Goal: Task Accomplishment & Management: Manage account settings

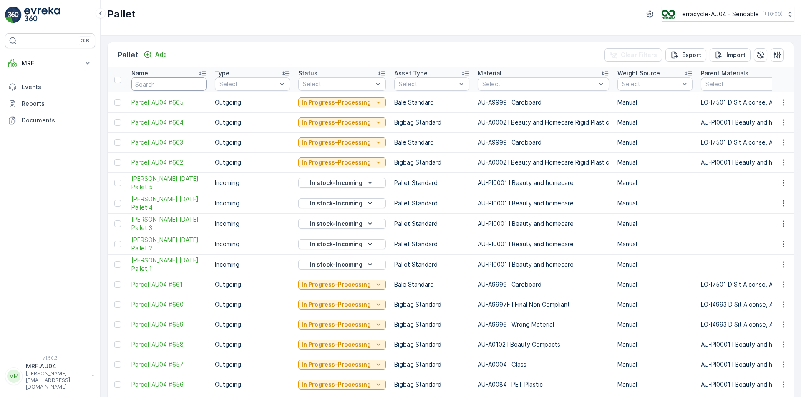
click at [180, 80] on input "text" at bounding box center [168, 84] width 75 height 13
type input "409"
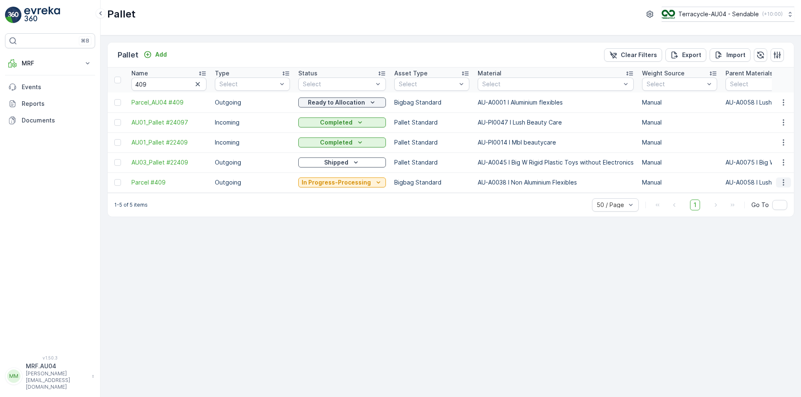
click at [780, 180] on icon "button" at bounding box center [783, 182] width 8 height 8
click at [767, 242] on span "Print QR" at bounding box center [760, 242] width 23 height 8
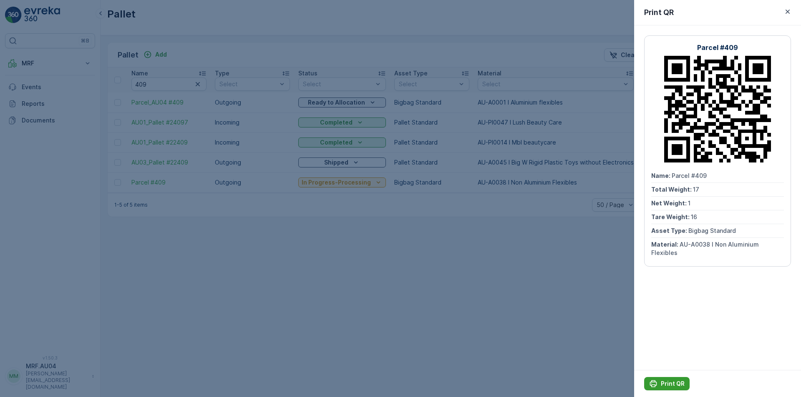
click at [681, 385] on p "Print QR" at bounding box center [673, 384] width 24 height 8
click at [787, 8] on icon "button" at bounding box center [787, 12] width 8 height 8
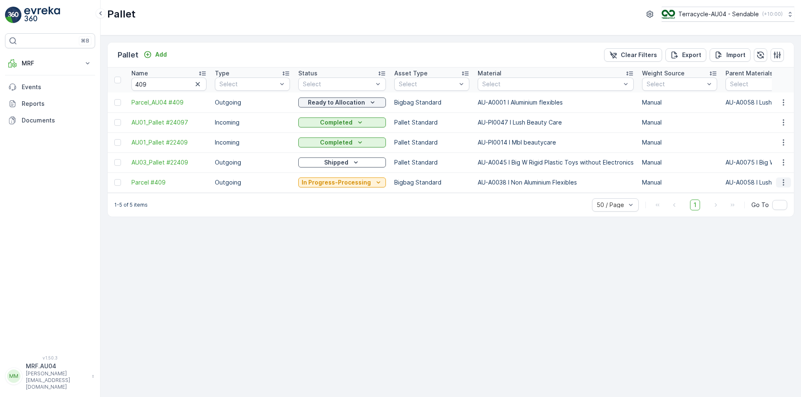
click at [786, 182] on icon "button" at bounding box center [783, 182] width 8 height 8
click at [763, 207] on span "Edit Pallet" at bounding box center [763, 207] width 28 height 8
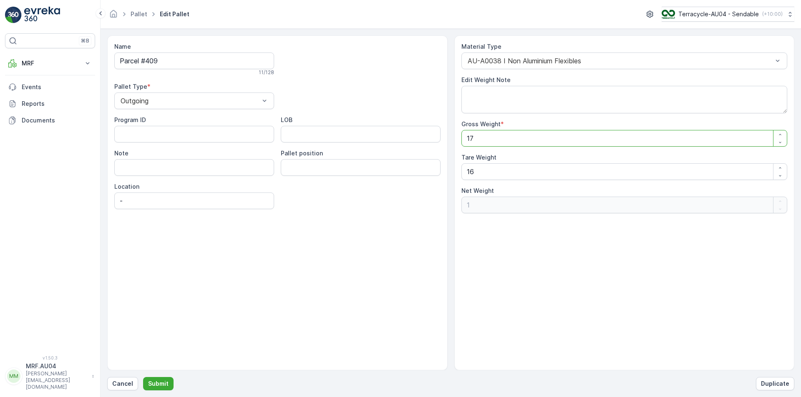
drag, startPoint x: 488, startPoint y: 137, endPoint x: 277, endPoint y: 163, distance: 212.7
click at [318, 153] on div "Name Parcel #409 11 / 128 Pallet Type * Outgoing Program ID LOB Note Pallet pos…" at bounding box center [450, 202] width 687 height 335
type Weight "2"
type Weight "-14"
type Weight "29"
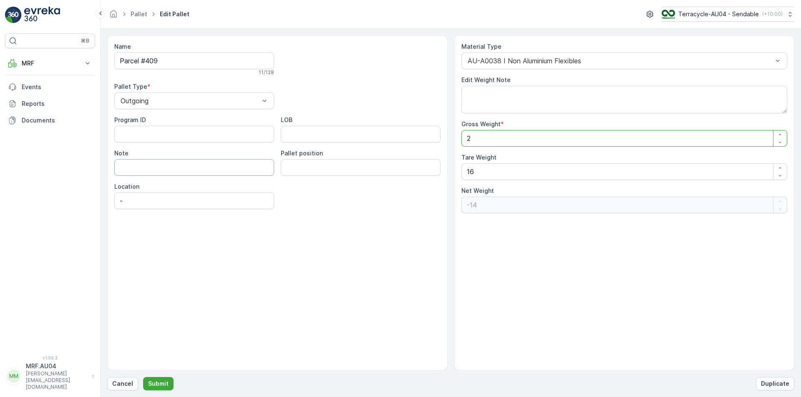
type Weight "13"
type Weight "29.5"
type Weight "13.5"
type Weight "29.5"
click at [161, 375] on div "Name Parcel #409 11 / 128 Pallet Type * Outgoing Program ID LOB Note Pallet pos…" at bounding box center [450, 212] width 687 height 355
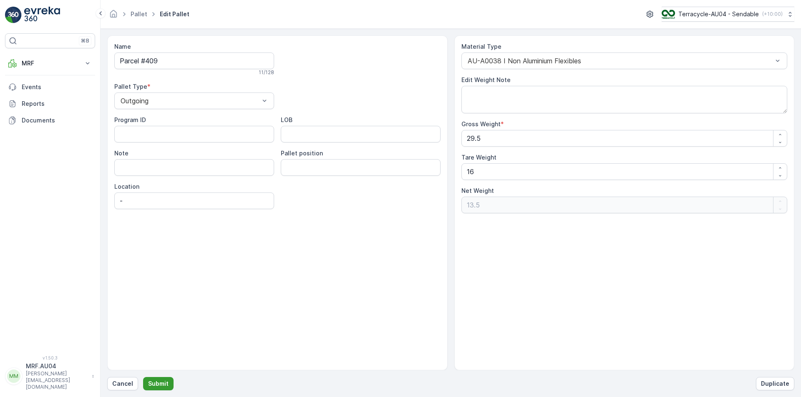
click at [161, 382] on p "Submit" at bounding box center [158, 384] width 20 height 8
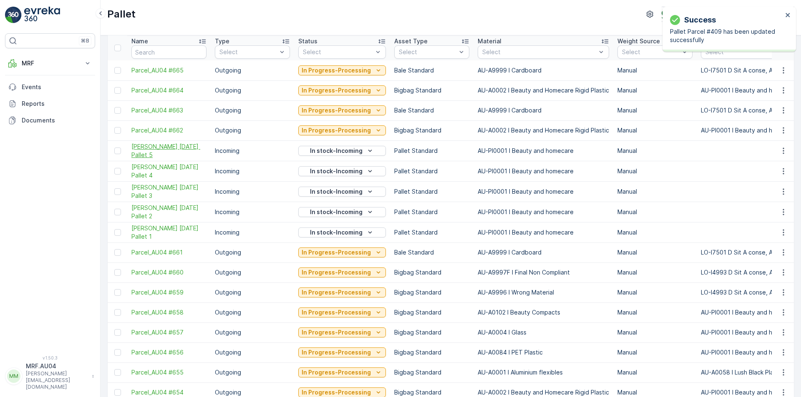
scroll to position [42, 0]
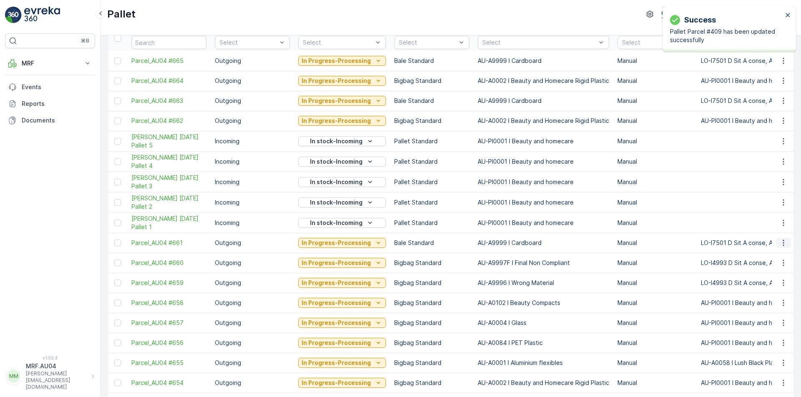
click at [784, 243] on icon "button" at bounding box center [783, 243] width 8 height 8
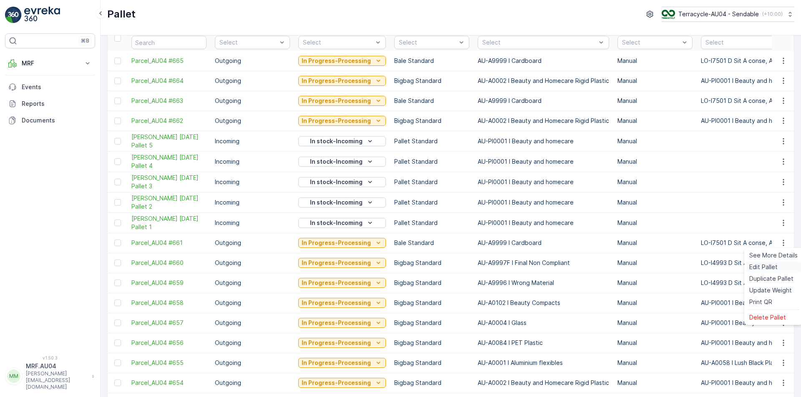
click at [769, 266] on span "Edit Pallet" at bounding box center [763, 267] width 28 height 8
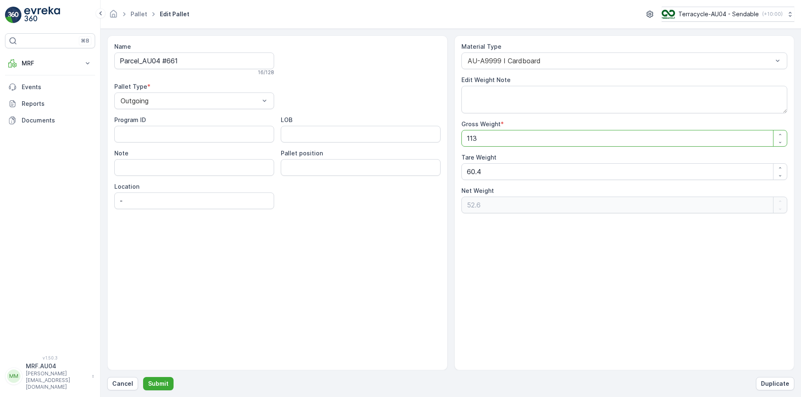
drag, startPoint x: 546, startPoint y: 140, endPoint x: 454, endPoint y: 137, distance: 92.2
click at [458, 137] on div "Material Type AU-A9999 I Cardboard Edit Weight Note Gross Weight * 113 Tare Wei…" at bounding box center [624, 202] width 340 height 335
type Weight "1"
type Weight "-59.4"
type Weight "10"
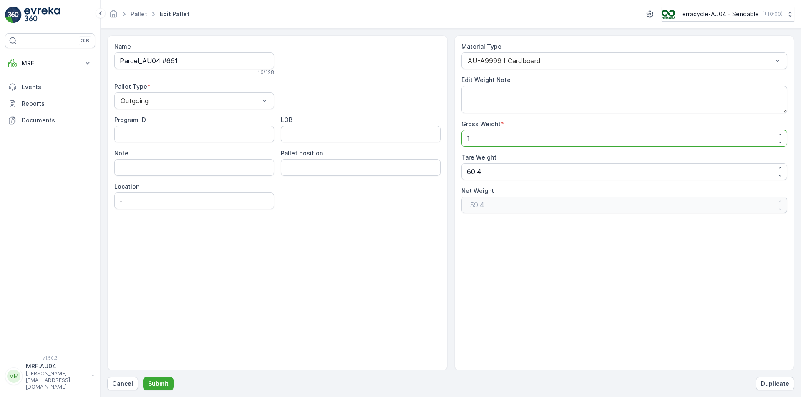
type Weight "-50.4"
type Weight "103"
type Weight "42.6"
type Weight "103"
click at [153, 383] on p "Submit" at bounding box center [158, 384] width 20 height 8
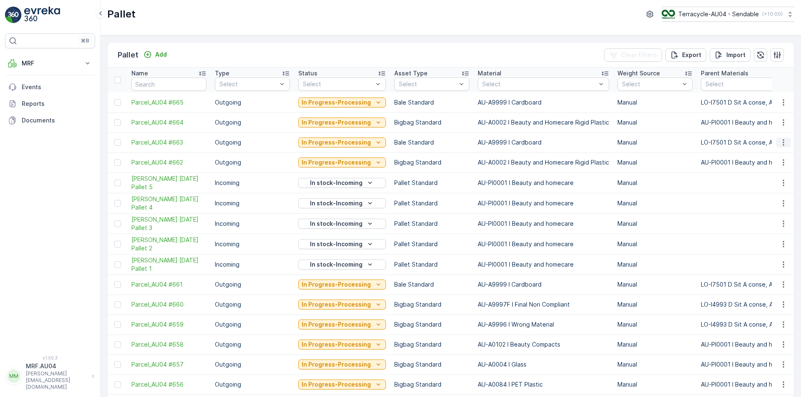
click at [782, 140] on icon "button" at bounding box center [782, 143] width 1 height 6
click at [770, 167] on span "Edit Pallet" at bounding box center [763, 167] width 28 height 8
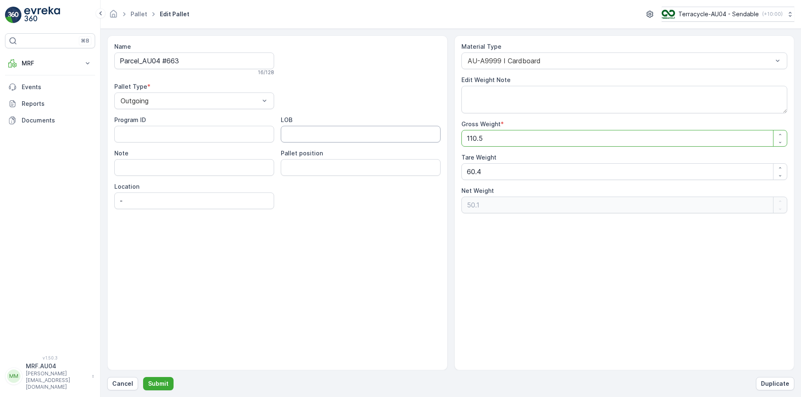
drag, startPoint x: 404, startPoint y: 137, endPoint x: 320, endPoint y: 137, distance: 84.2
click at [324, 137] on div "Name Parcel_AU04 #663 16 / 128 Pallet Type * Outgoing Program ID LOB Note Palle…" at bounding box center [450, 202] width 687 height 335
type Weight "1"
type Weight "-59.4"
type Weight "10"
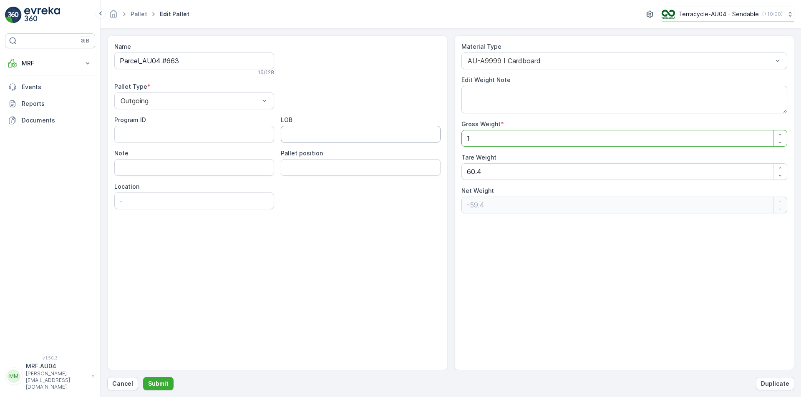
type Weight "-50.4"
type Weight "100"
type Weight "39.6"
type Weight "100"
click at [157, 384] on p "Submit" at bounding box center [158, 384] width 20 height 8
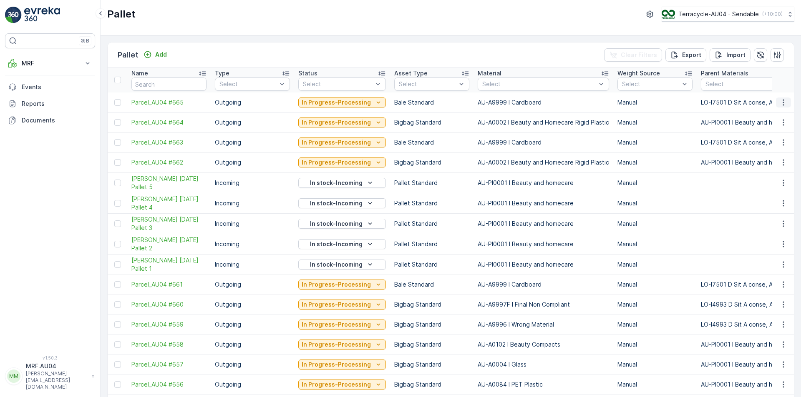
click at [776, 106] on button "button" at bounding box center [783, 103] width 15 height 10
click at [771, 124] on span "Edit Pallet" at bounding box center [763, 127] width 28 height 8
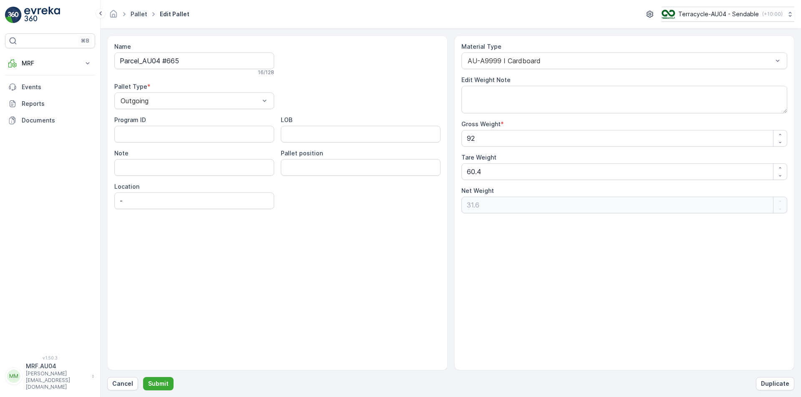
click at [141, 15] on link "Pallet" at bounding box center [139, 13] width 17 height 7
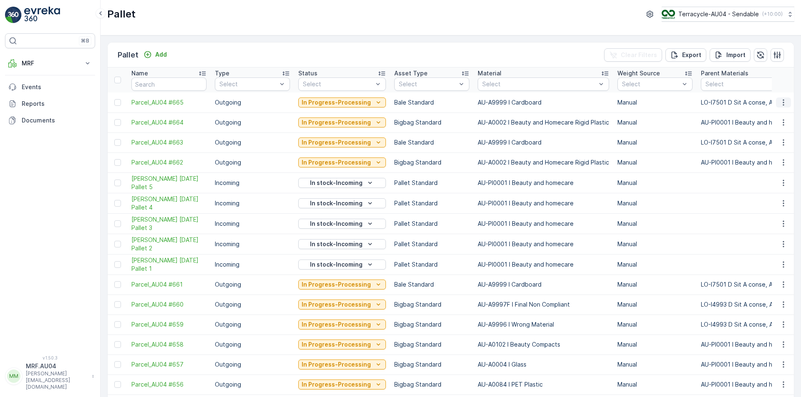
click at [781, 104] on icon "button" at bounding box center [783, 102] width 8 height 8
click at [776, 124] on span "Edit Pallet" at bounding box center [763, 127] width 28 height 8
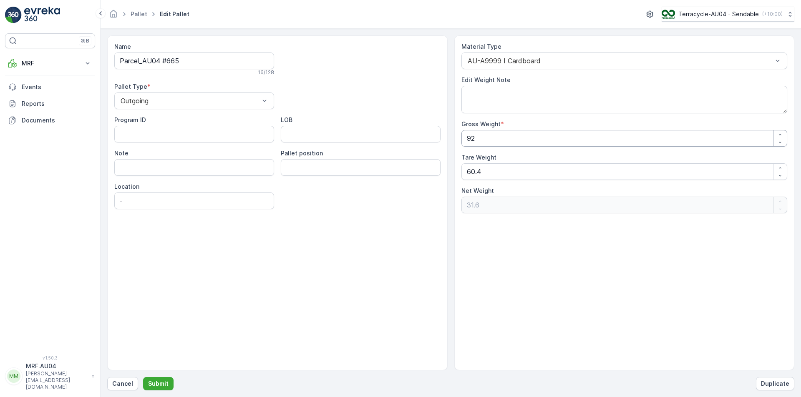
drag, startPoint x: 519, startPoint y: 136, endPoint x: 250, endPoint y: 140, distance: 269.0
click at [254, 139] on div "Name Parcel_AU04 #665 16 / 128 Pallet Type * Outgoing Program ID LOB Note Palle…" at bounding box center [450, 202] width 687 height 335
type Weight "8"
type Weight "-52.4"
type Weight "82"
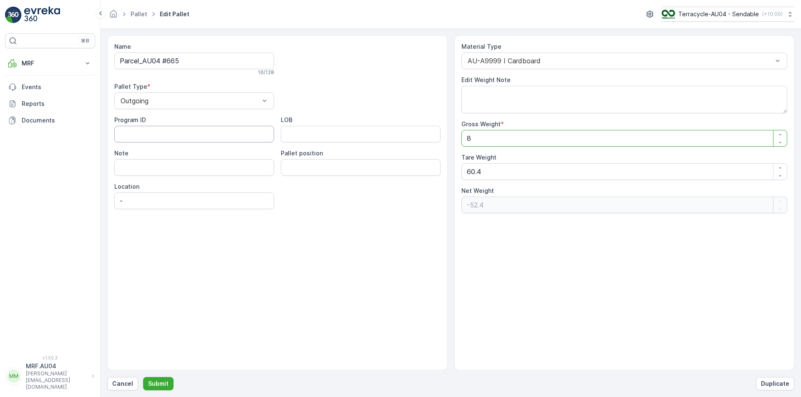
type Weight "21.6"
type Weight "82"
click at [149, 380] on p "Submit" at bounding box center [158, 384] width 20 height 8
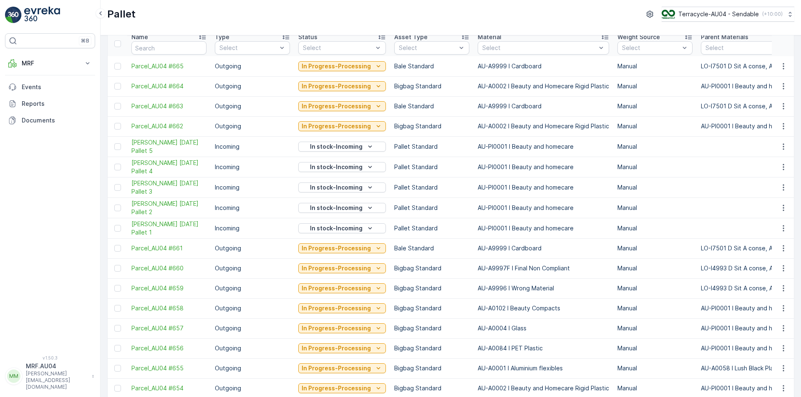
scroll to position [83, 0]
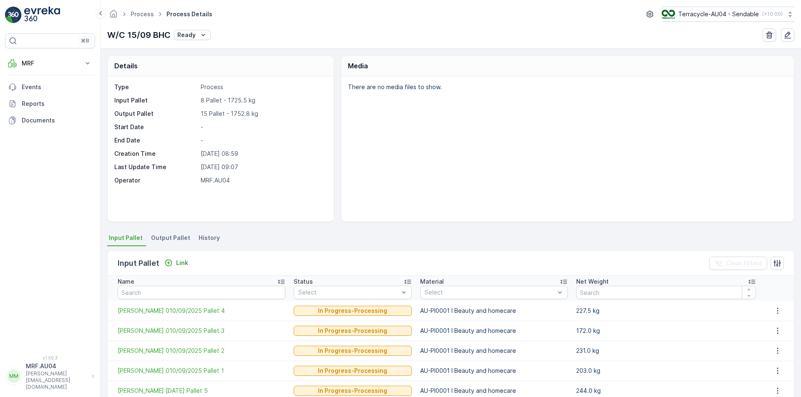
click at [168, 243] on li "Output Pallet" at bounding box center [171, 239] width 44 height 14
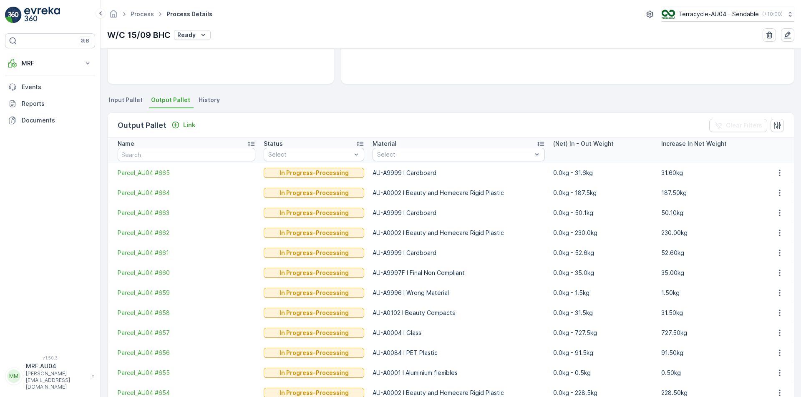
scroll to position [31, 0]
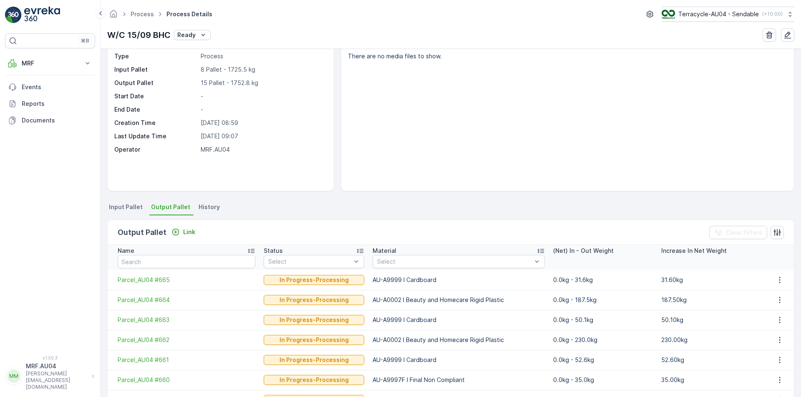
click at [133, 210] on span "Input Pallet" at bounding box center [126, 207] width 34 height 8
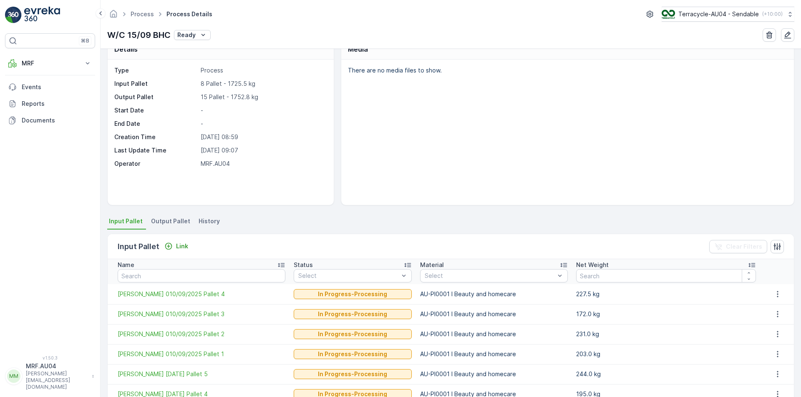
scroll to position [16, 0]
click at [175, 223] on span "Output Pallet" at bounding box center [170, 222] width 39 height 8
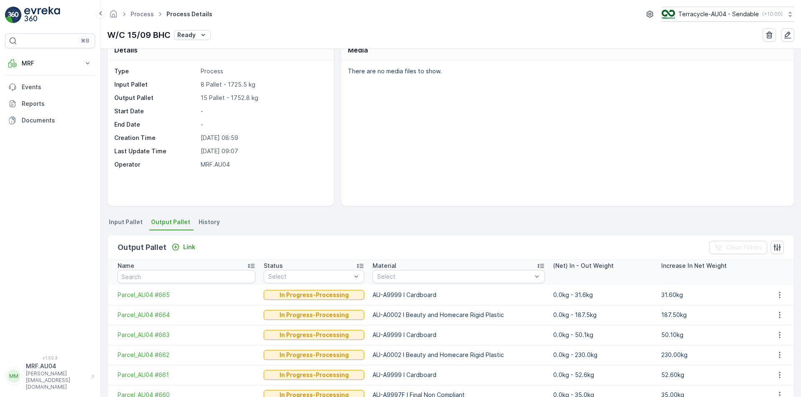
click at [681, 184] on div "There are no media files to show." at bounding box center [567, 133] width 452 height 146
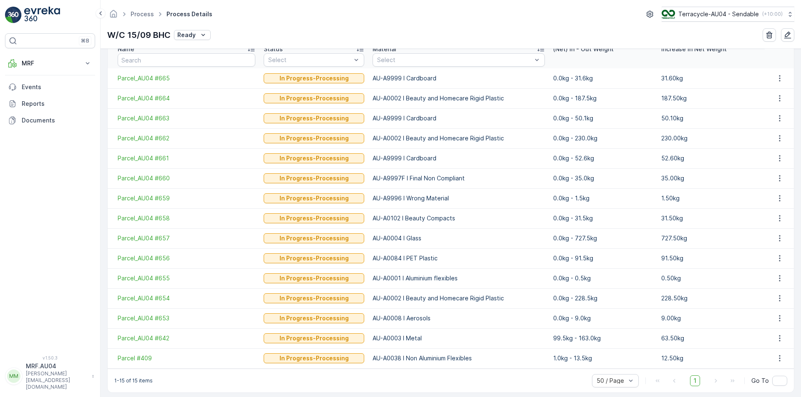
scroll to position [239, 0]
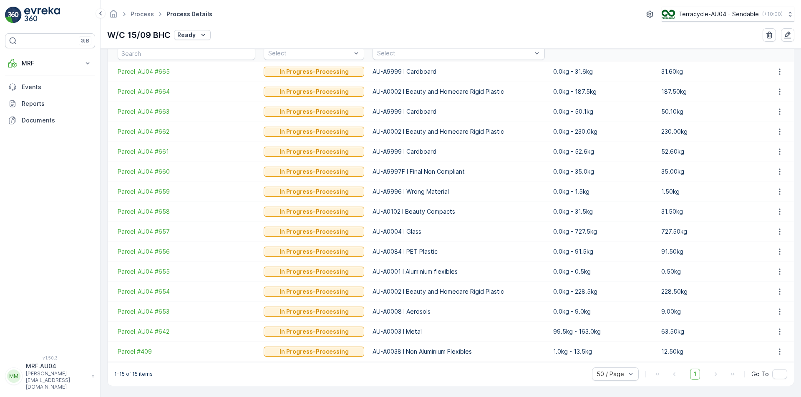
click at [664, 332] on p "63.50kg" at bounding box center [710, 332] width 99 height 8
click at [661, 311] on p "9.00kg" at bounding box center [710, 312] width 99 height 8
click at [678, 291] on p "228.50kg" at bounding box center [710, 292] width 99 height 8
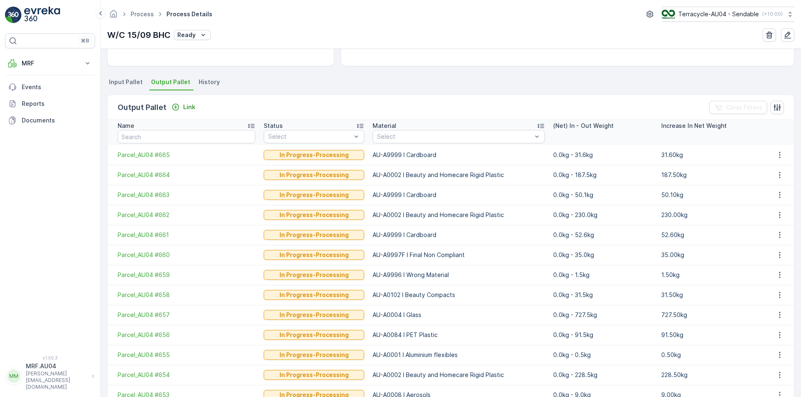
scroll to position [0, 0]
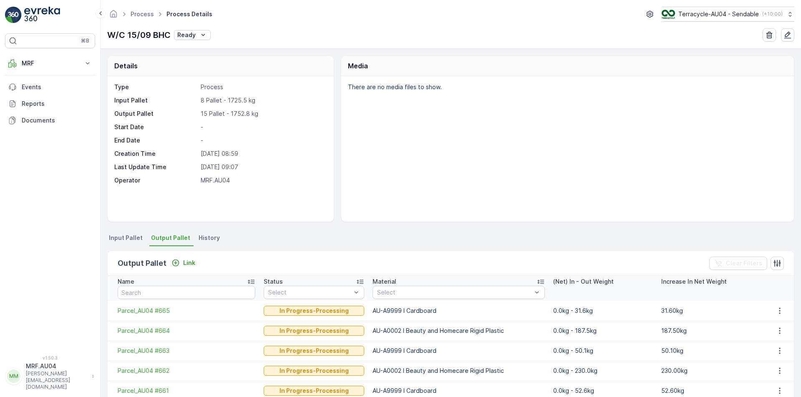
click at [226, 113] on p "15 Pallet - 1752.8 kg" at bounding box center [263, 114] width 124 height 8
click at [241, 135] on div "Type Process Input Pallet 8 Pallet - 1725.5 kg Output Pallet 15 Pallet - 1752.8…" at bounding box center [219, 134] width 211 height 102
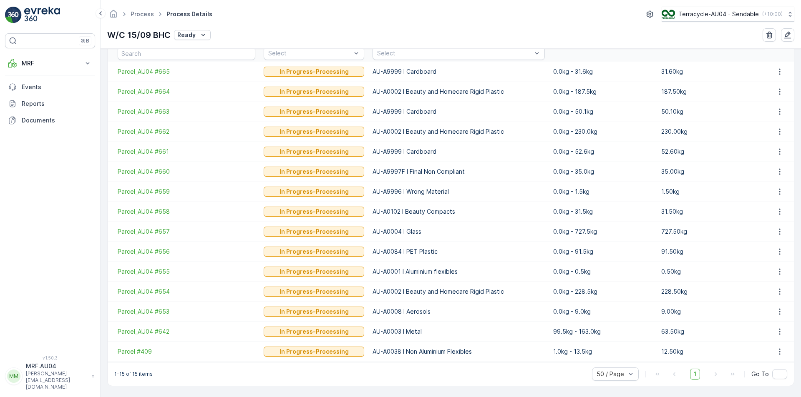
scroll to position [114, 0]
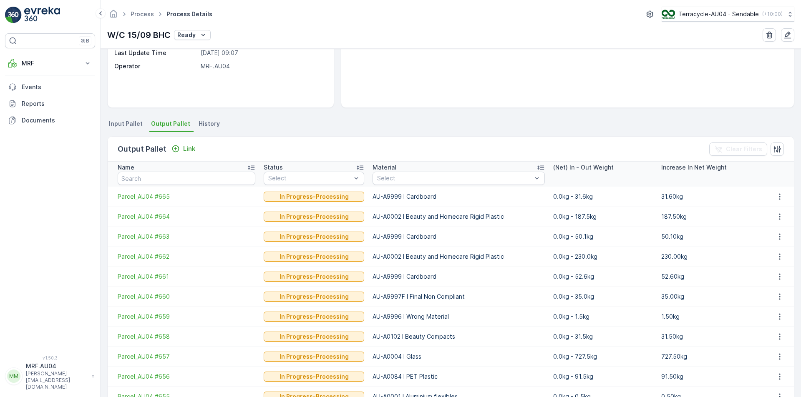
click at [142, 114] on div "Details Type Process Input Pallet 8 Pallet - 1725.5 kg Output Pallet 15 Pallet …" at bounding box center [450, 223] width 700 height 349
click at [136, 123] on span "Input Pallet" at bounding box center [126, 124] width 34 height 8
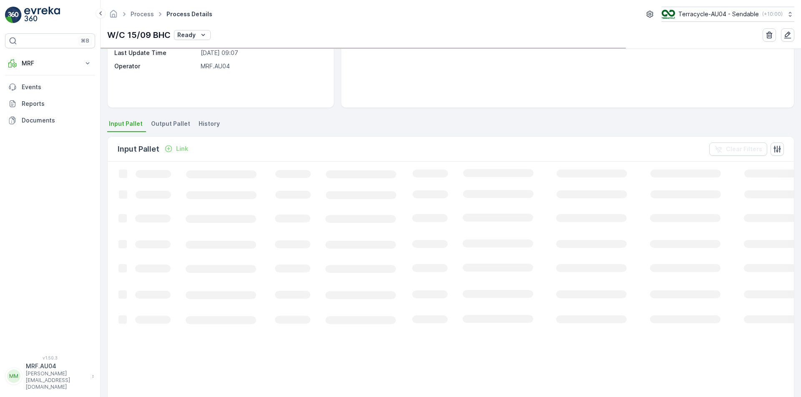
click at [181, 129] on li "Output Pallet" at bounding box center [171, 125] width 44 height 14
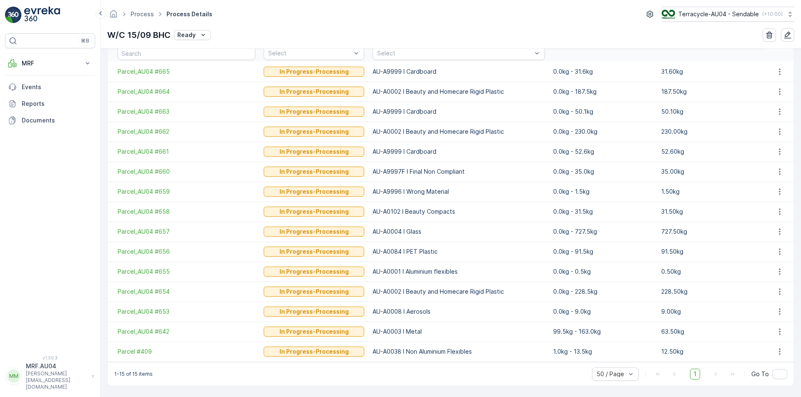
scroll to position [198, 0]
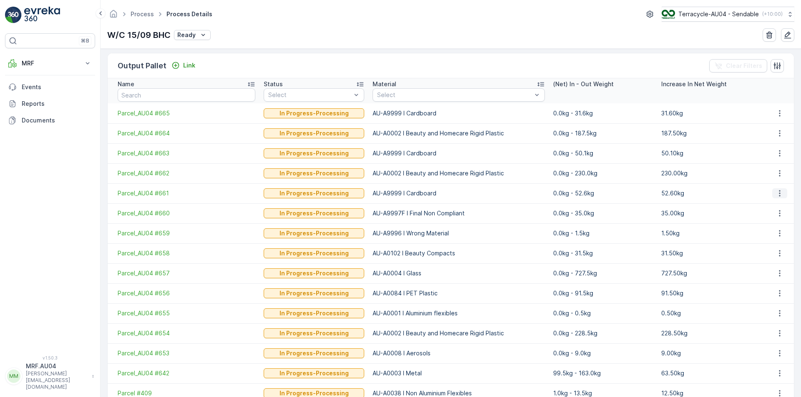
click at [779, 198] on button "button" at bounding box center [779, 193] width 15 height 10
click at [600, 196] on p "0.0kg - 52.6kg" at bounding box center [602, 193] width 99 height 8
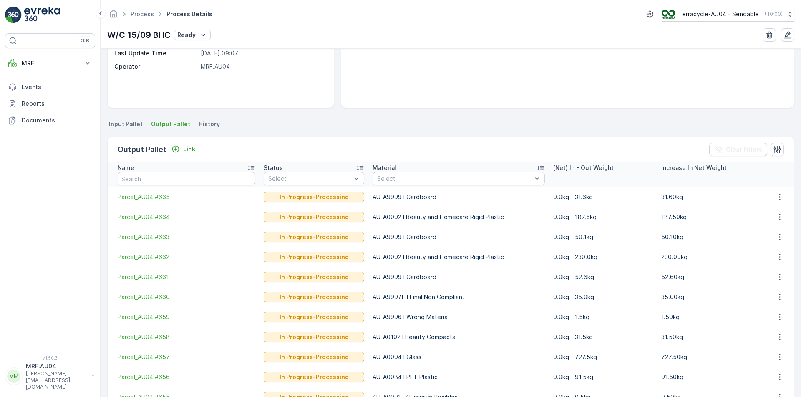
scroll to position [31, 0]
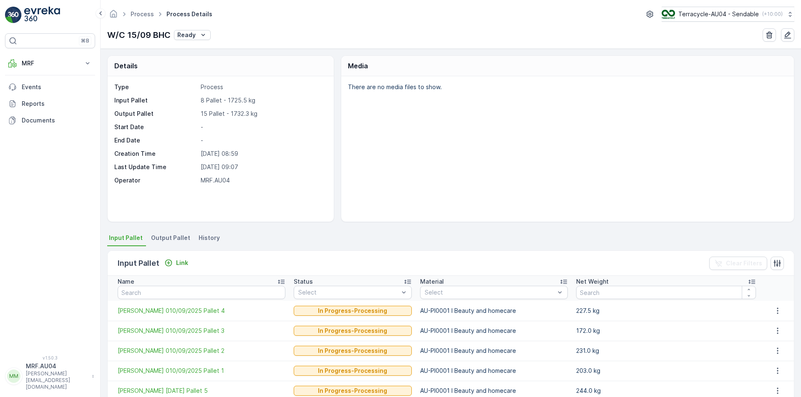
click at [178, 239] on span "Output Pallet" at bounding box center [170, 238] width 39 height 8
click at [28, 70] on button "MRF" at bounding box center [50, 63] width 90 height 17
click at [38, 100] on link "Pallet" at bounding box center [56, 101] width 77 height 12
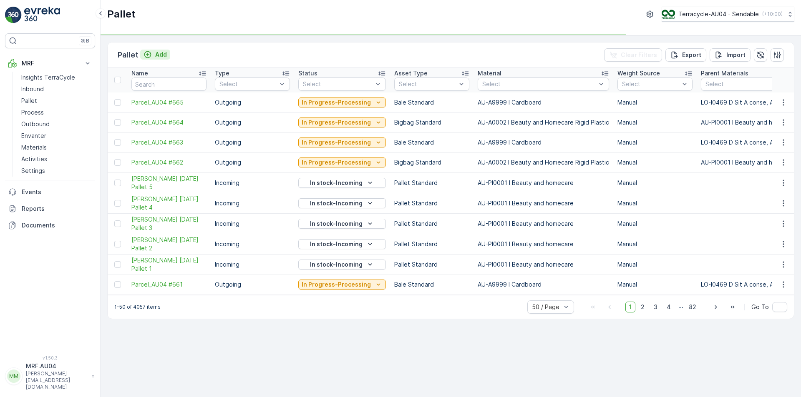
click at [161, 54] on p "Add" at bounding box center [161, 54] width 12 height 8
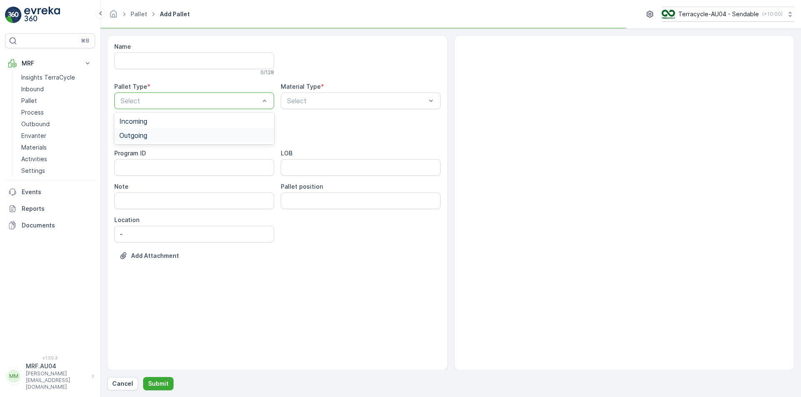
click at [215, 140] on div "Outgoing" at bounding box center [194, 135] width 160 height 14
type input "glass"
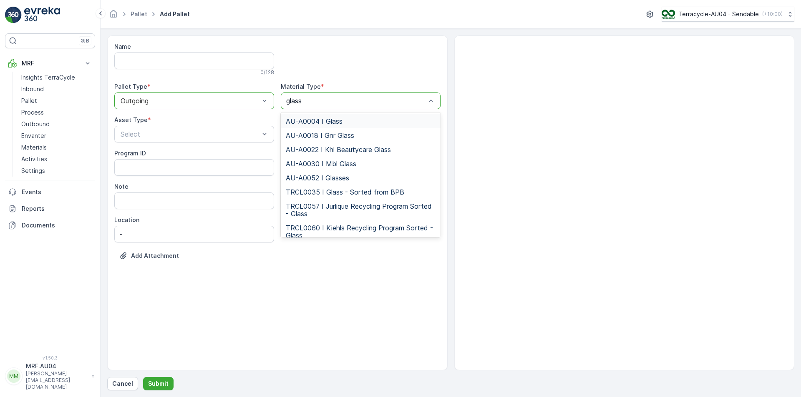
click at [332, 123] on span "AU-A0004 I Glass" at bounding box center [314, 122] width 57 height 8
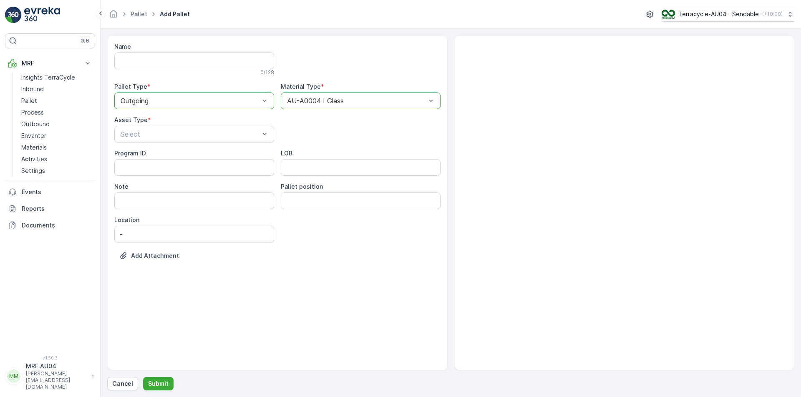
click at [163, 144] on div "Name 0 / 128 Pallet Type * option Outgoing, selected. Outgoing Material Type * …" at bounding box center [277, 158] width 326 height 230
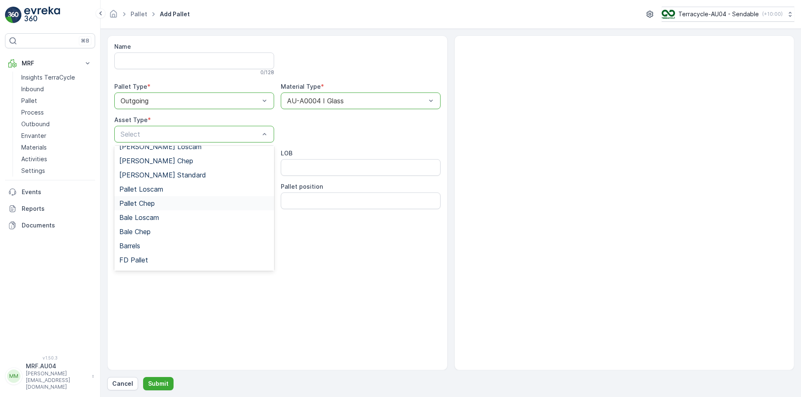
scroll to position [77, 0]
click at [143, 235] on span "Bigbag Standard" at bounding box center [145, 234] width 52 height 8
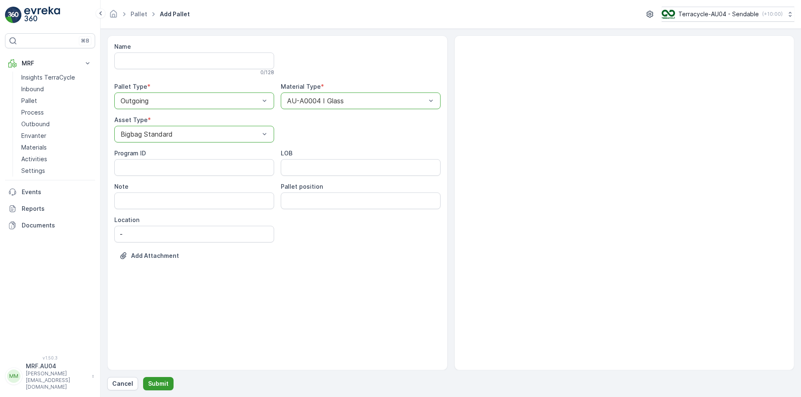
click at [162, 382] on p "Submit" at bounding box center [158, 384] width 20 height 8
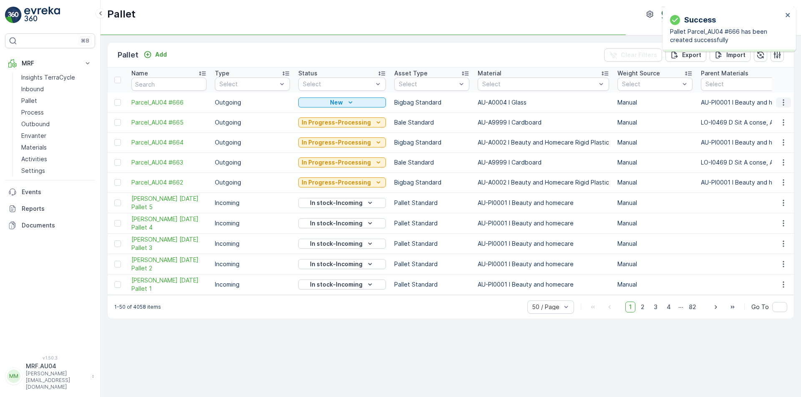
click at [784, 101] on icon "button" at bounding box center [783, 102] width 8 height 8
click at [754, 129] on span "Edit Pallet" at bounding box center [763, 127] width 28 height 8
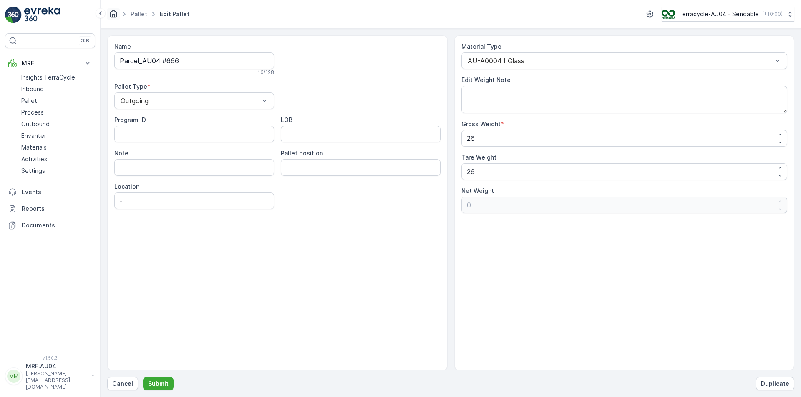
click at [117, 16] on icon "Homepage" at bounding box center [113, 13] width 9 height 9
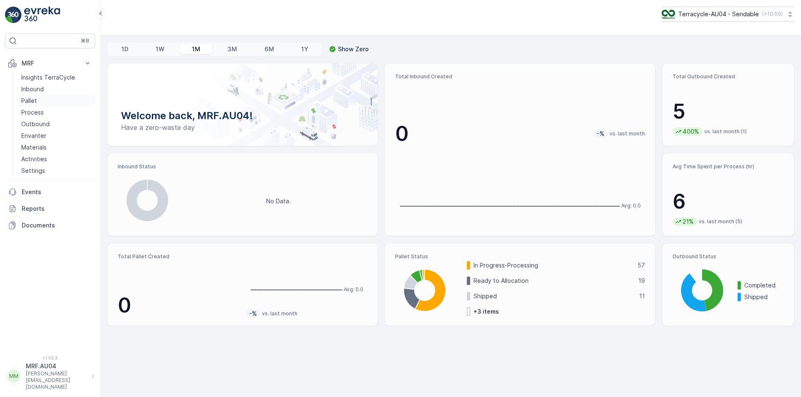
click at [39, 98] on link "Pallet" at bounding box center [56, 101] width 77 height 12
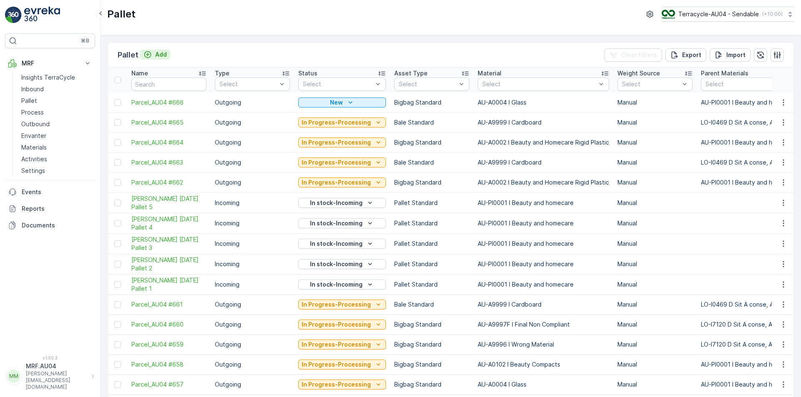
click at [162, 52] on p "Add" at bounding box center [161, 54] width 12 height 8
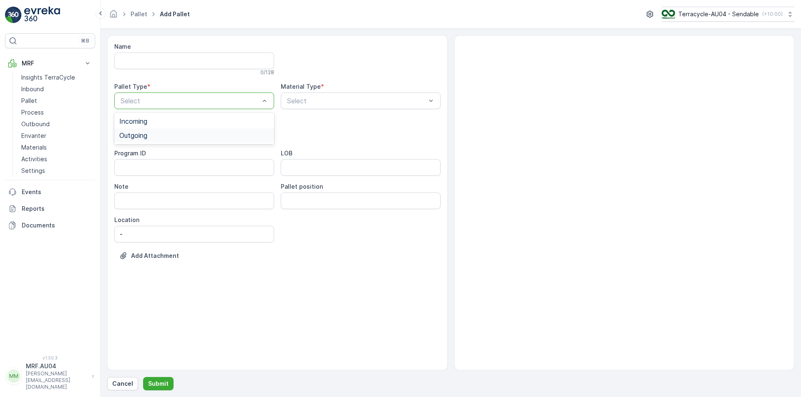
drag, startPoint x: 216, startPoint y: 135, endPoint x: 284, endPoint y: 114, distance: 70.7
click at [216, 136] on div "Outgoing" at bounding box center [194, 136] width 150 height 8
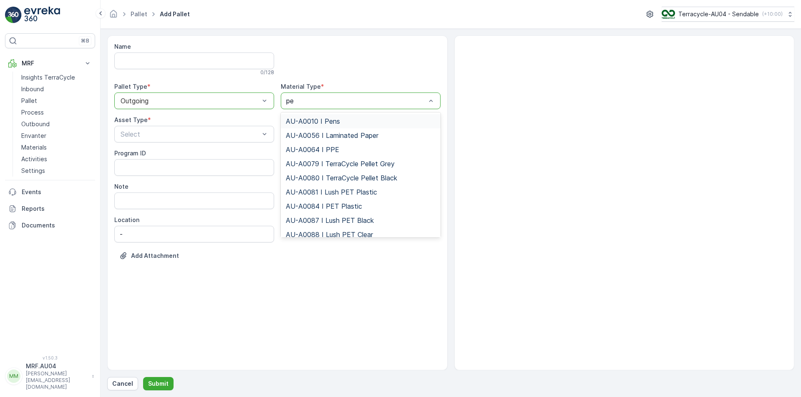
type input "pet"
click at [345, 138] on span "AU-A0084 I PET Plastic" at bounding box center [324, 136] width 76 height 8
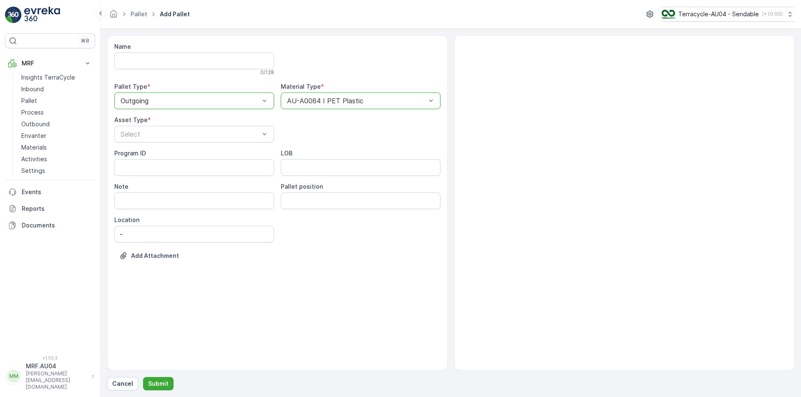
click at [189, 146] on div "Name 0 / 128 Pallet Type * option Outgoing, selected. Outgoing Material Type * …" at bounding box center [277, 158] width 326 height 230
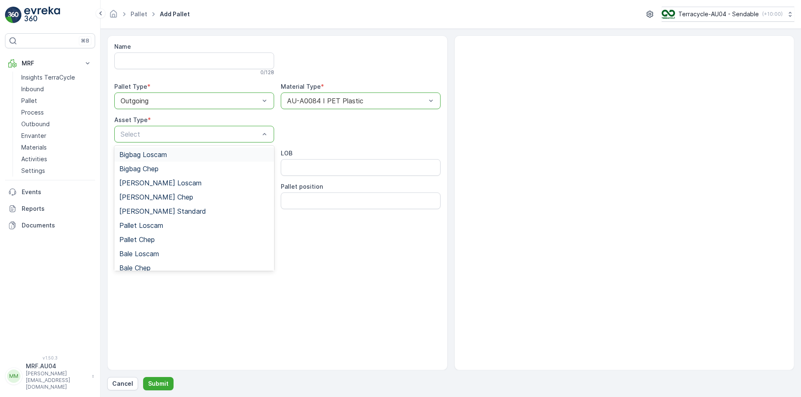
click at [187, 139] on div "Select" at bounding box center [194, 134] width 160 height 17
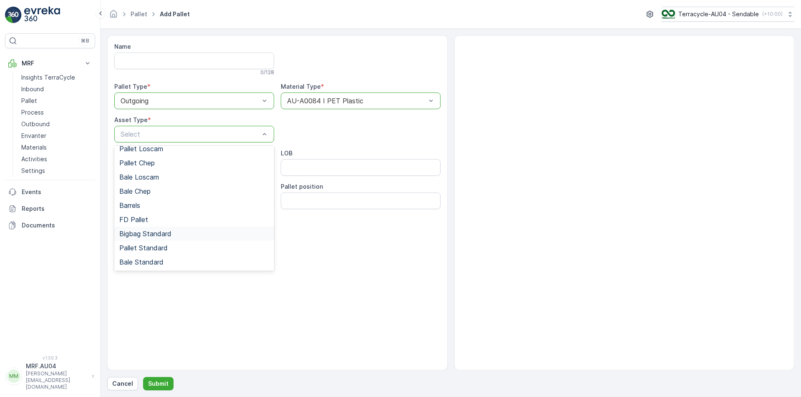
click at [152, 237] on span "Bigbag Standard" at bounding box center [145, 234] width 52 height 8
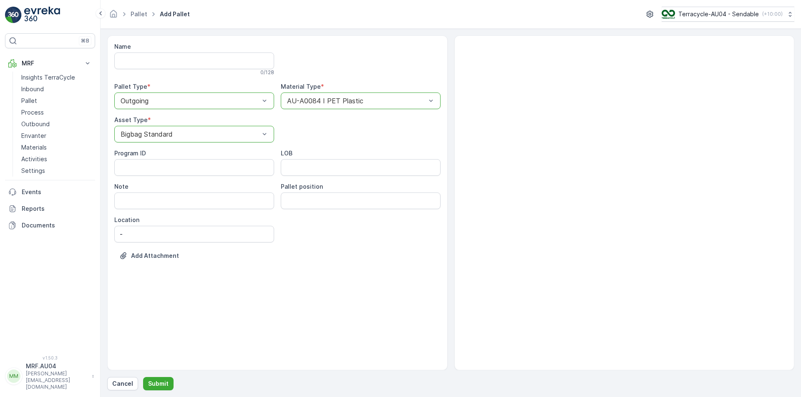
click at [153, 394] on form "Name 0 / 128 Pallet Type * option Outgoing, selected. Outgoing Material Type * …" at bounding box center [450, 213] width 700 height 369
click at [152, 388] on button "Submit" at bounding box center [158, 383] width 30 height 13
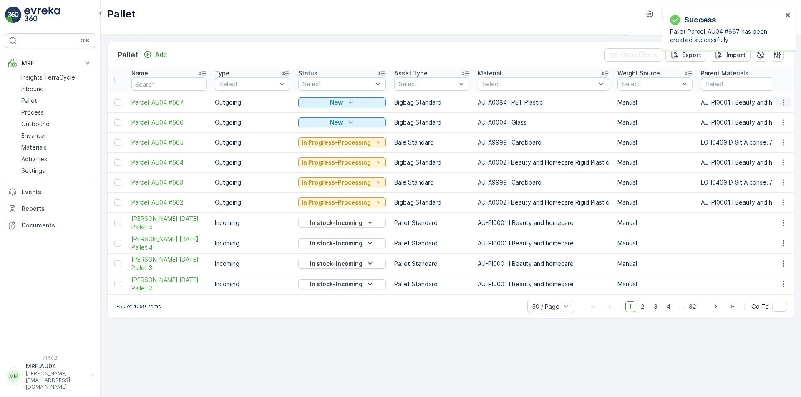
click at [781, 103] on icon "button" at bounding box center [783, 102] width 8 height 8
click at [756, 129] on span "Edit Pallet" at bounding box center [763, 127] width 28 height 8
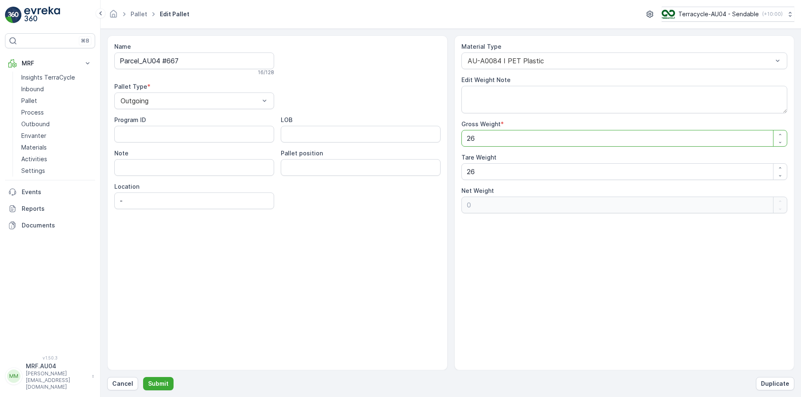
drag, startPoint x: 484, startPoint y: 137, endPoint x: 407, endPoint y: 148, distance: 78.0
click at [410, 148] on div "Name Parcel_AU04 #667 16 / 128 Pallet Type * Outgoing Program ID LOB Note Palle…" at bounding box center [450, 202] width 687 height 335
type Weight "7"
type Weight "-19"
type Weight "0"
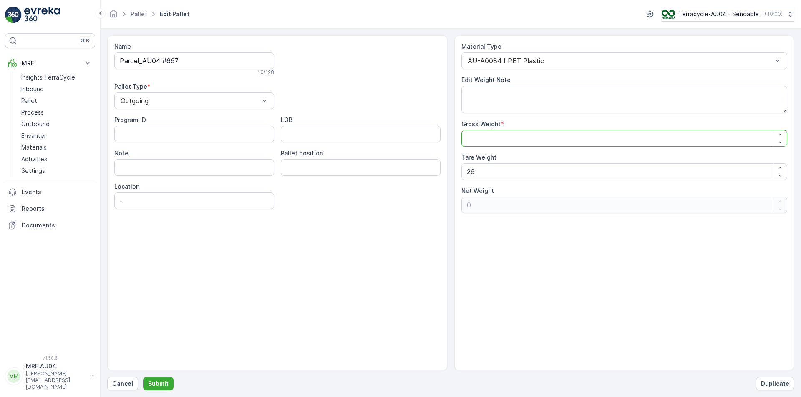
type Weight "1"
type Weight "-25"
type Weight "17"
type Weight "-9"
type Weight "17"
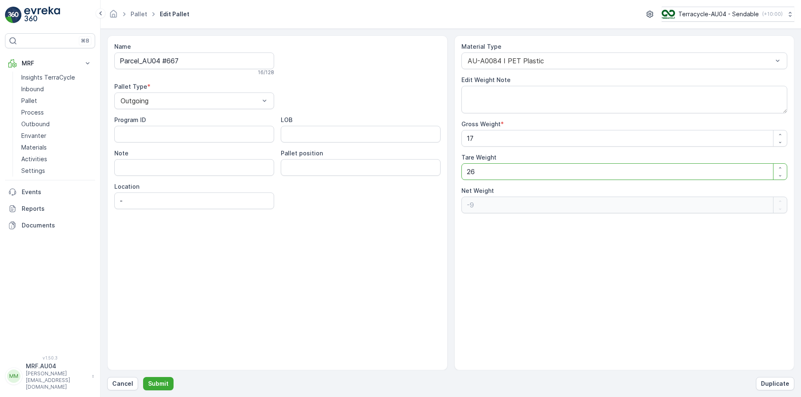
drag, startPoint x: 490, startPoint y: 168, endPoint x: 410, endPoint y: 178, distance: 79.9
click at [415, 178] on div "Name Parcel_AU04 #667 16 / 128 Pallet Type * Outgoing Program ID LOB Note Palle…" at bounding box center [450, 202] width 687 height 335
type Weight "1"
type Weight "16"
type Weight "17"
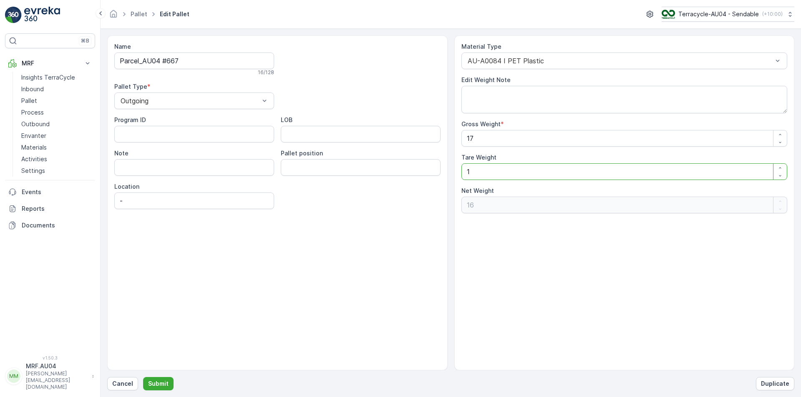
type Weight "0"
type Weight "17"
click at [156, 378] on button "Submit" at bounding box center [158, 383] width 30 height 13
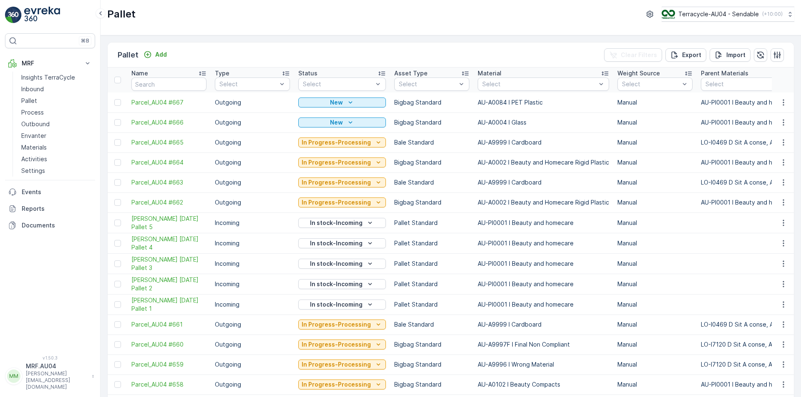
click at [122, 103] on div at bounding box center [118, 102] width 9 height 7
click at [114, 99] on input "checkbox" at bounding box center [114, 99] width 0 height 0
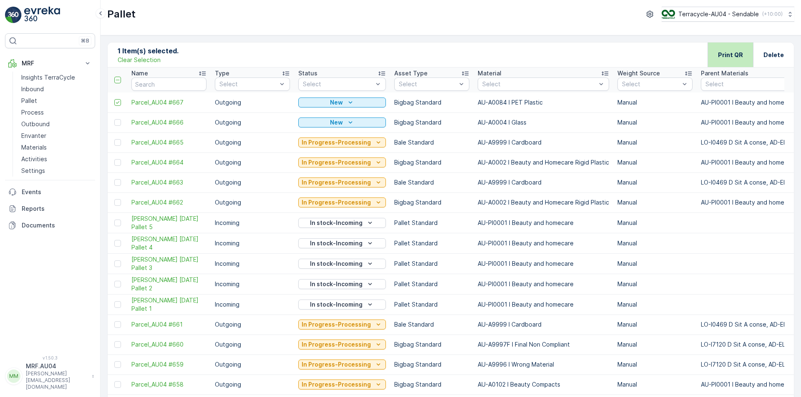
click at [742, 65] on div "Print QR" at bounding box center [729, 55] width 45 height 25
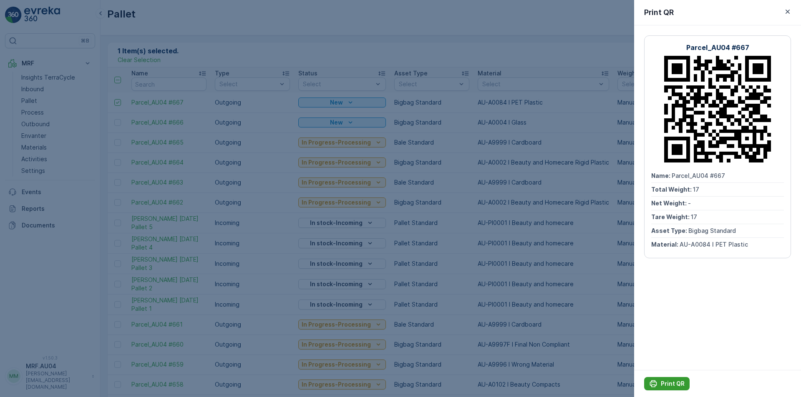
click at [674, 384] on p "Print QR" at bounding box center [673, 384] width 24 height 8
click at [791, 9] on button "button" at bounding box center [787, 12] width 10 height 10
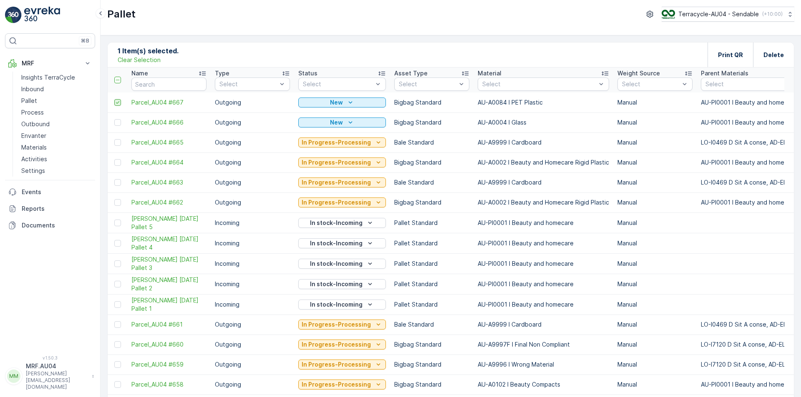
click at [117, 101] on icon at bounding box center [118, 103] width 6 height 6
click at [114, 99] on input "checkbox" at bounding box center [114, 99] width 0 height 0
click at [782, 123] on icon "button" at bounding box center [782, 123] width 1 height 6
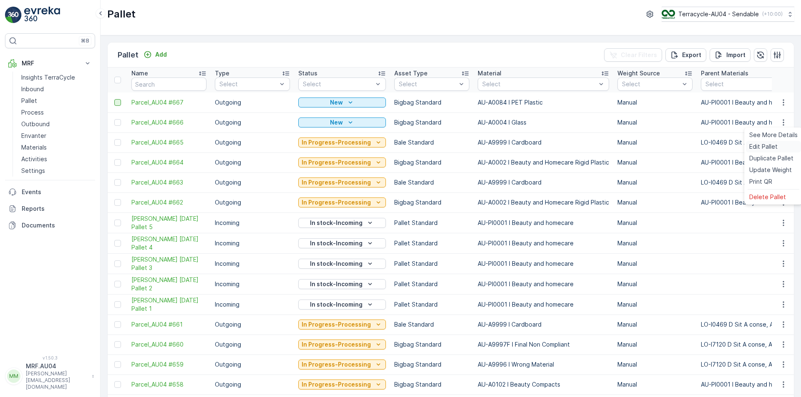
click at [754, 149] on span "Edit Pallet" at bounding box center [763, 147] width 28 height 8
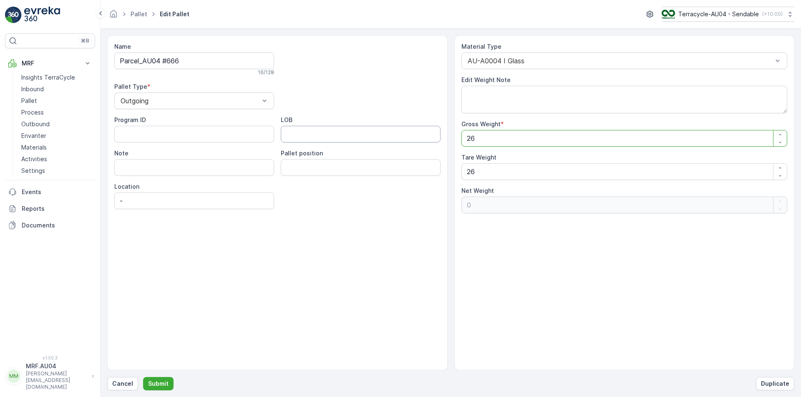
drag, startPoint x: 490, startPoint y: 138, endPoint x: 317, endPoint y: 142, distance: 173.5
click at [322, 141] on div "Name Parcel_AU04 #666 16 / 128 Pallet Type * Outgoing Program ID LOB Note Palle…" at bounding box center [450, 202] width 687 height 335
type Weight "2"
type Weight "-24"
type Weight "25"
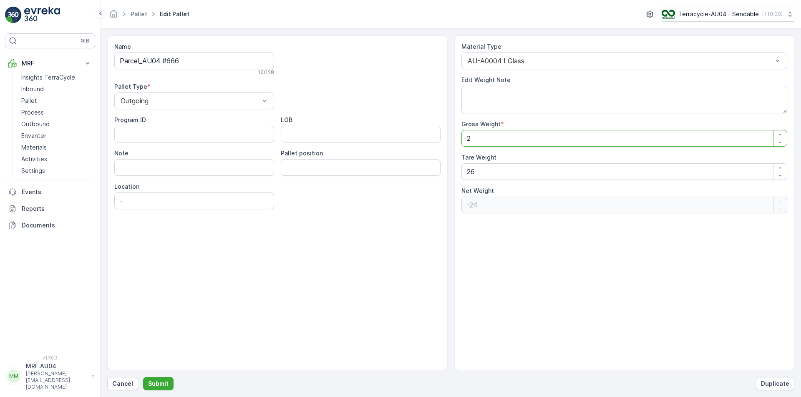
type Weight "-1"
type Weight "25"
drag, startPoint x: 489, startPoint y: 168, endPoint x: 334, endPoint y: 175, distance: 154.9
click at [361, 174] on div "Name Parcel_AU04 #666 16 / 128 Pallet Type * Outgoing Program ID LOB Note Palle…" at bounding box center [450, 202] width 687 height 335
type Weight "2"
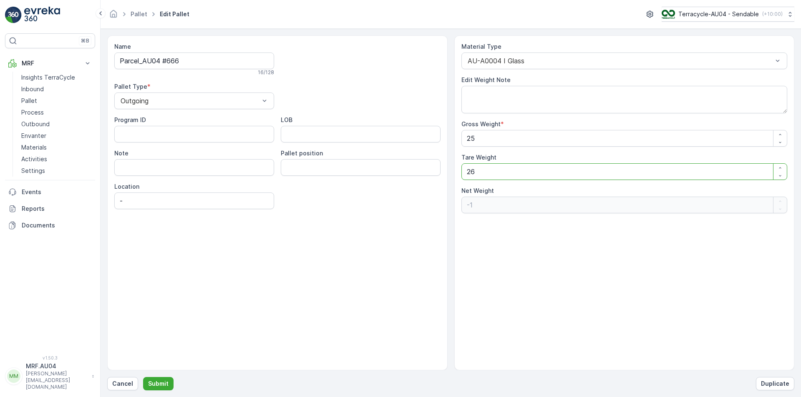
type Weight "23"
type Weight "25"
type Weight "0"
type Weight "25"
click at [146, 387] on button "Submit" at bounding box center [158, 383] width 30 height 13
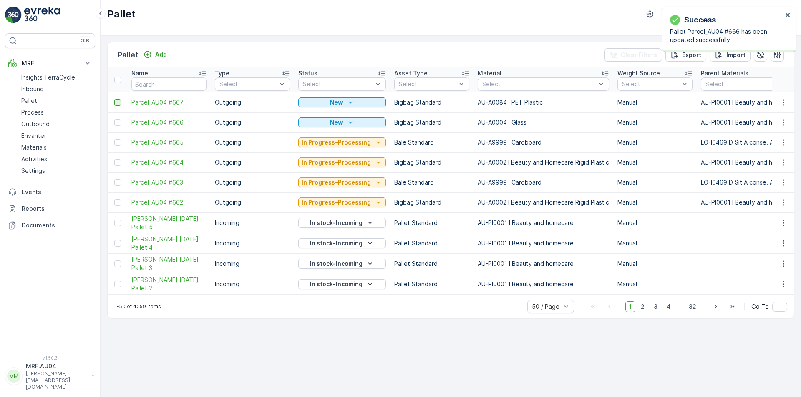
click at [118, 104] on div at bounding box center [117, 102] width 7 height 7
click at [114, 99] on input "checkbox" at bounding box center [114, 99] width 0 height 0
click at [118, 119] on div at bounding box center [117, 122] width 7 height 7
click at [114, 119] on input "checkbox" at bounding box center [114, 119] width 0 height 0
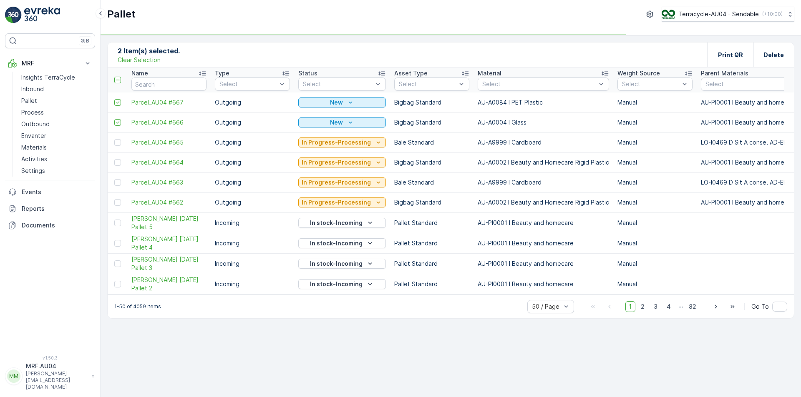
click at [113, 106] on td at bounding box center [118, 103] width 20 height 20
click at [116, 103] on icon at bounding box center [118, 103] width 6 height 6
click at [114, 99] on input "checkbox" at bounding box center [114, 99] width 0 height 0
click at [735, 58] on p "Print QR" at bounding box center [730, 55] width 25 height 8
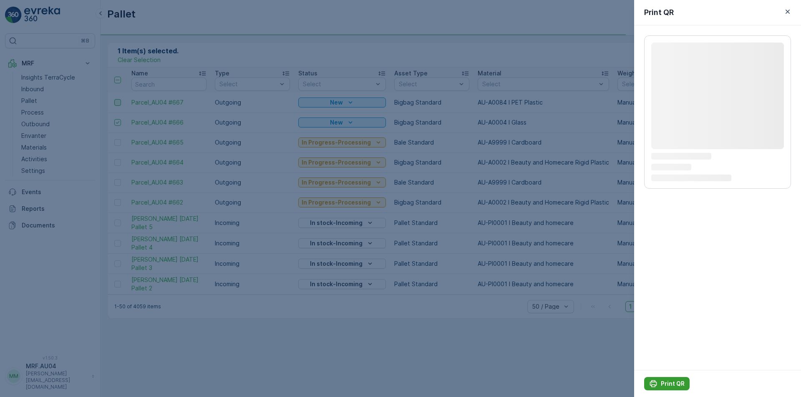
click at [658, 389] on button "Print QR" at bounding box center [666, 383] width 45 height 13
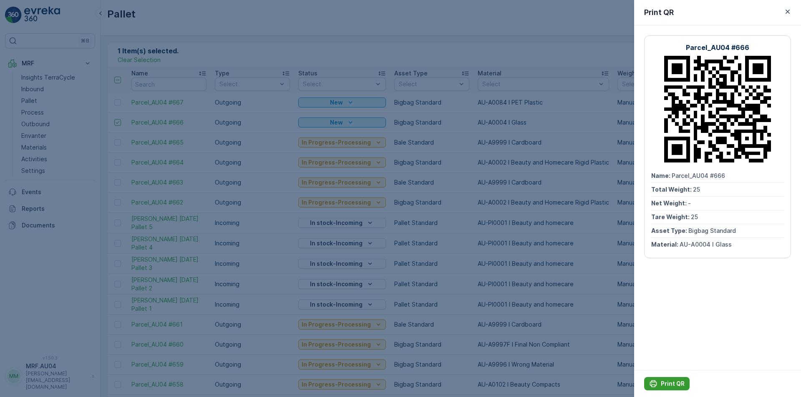
click at [666, 387] on p "Print QR" at bounding box center [673, 384] width 24 height 8
